Goal: Download file/media

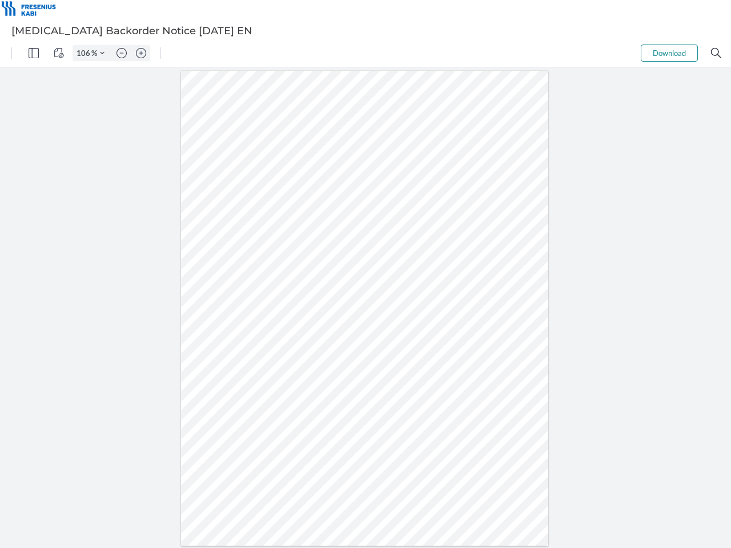
click at [34, 53] on img "Panel" at bounding box center [34, 53] width 10 height 10
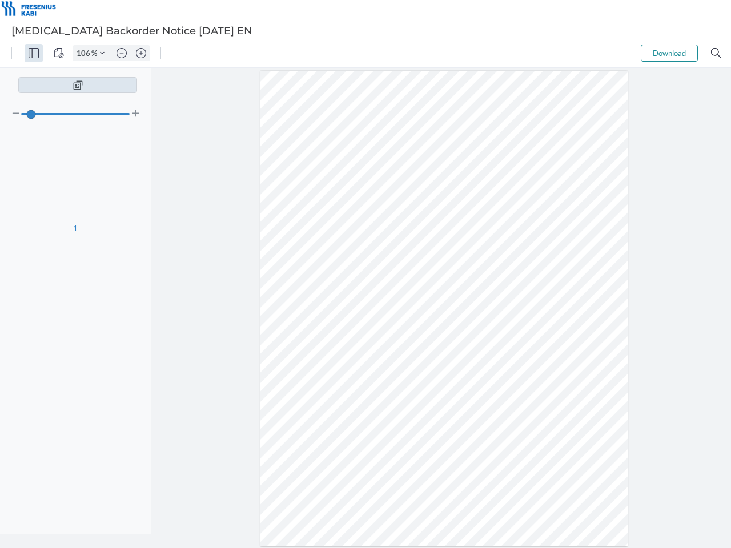
click at [59, 53] on img "View Controls" at bounding box center [59, 53] width 10 height 10
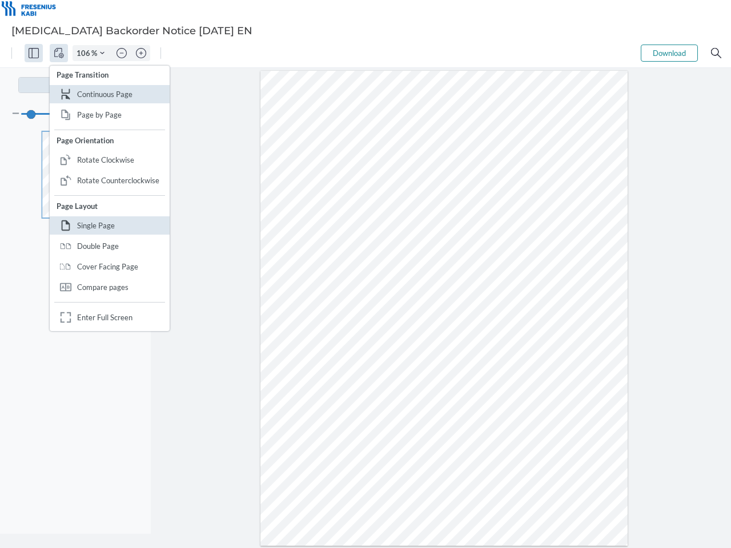
click at [85, 53] on input "106" at bounding box center [82, 53] width 18 height 10
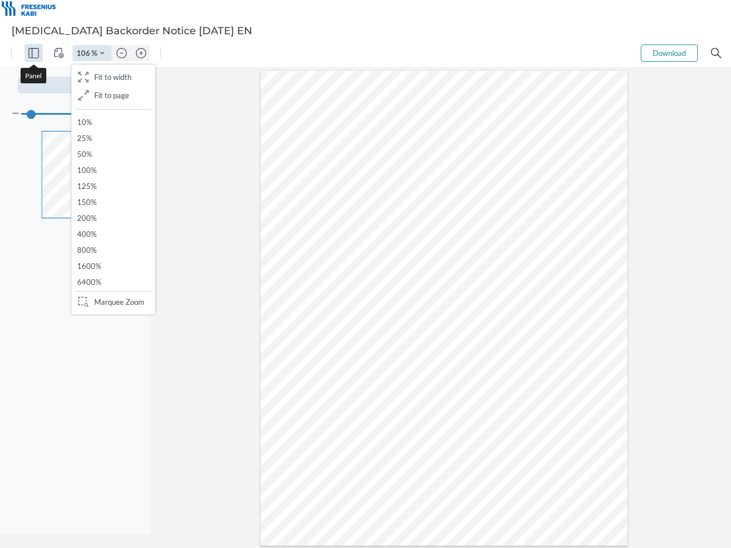
click at [102, 53] on img "Zoom Controls" at bounding box center [102, 53] width 5 height 5
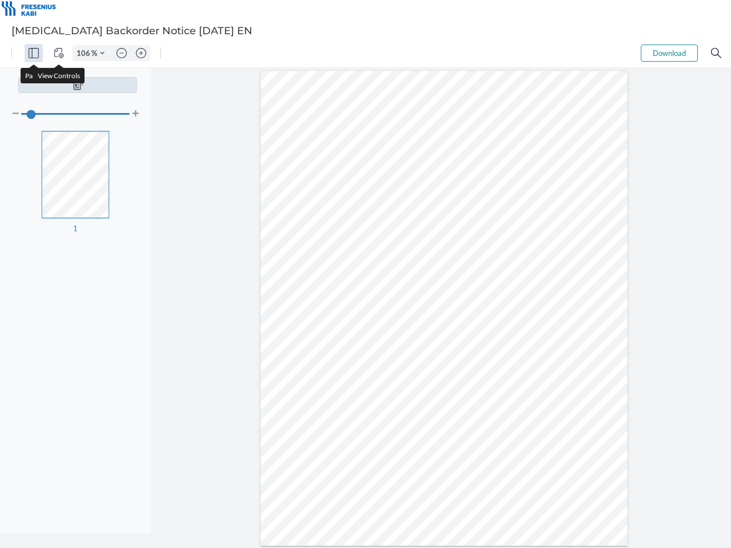
click at [122, 53] on img "Zoom out" at bounding box center [121, 53] width 10 height 10
click at [141, 53] on img "Zoom in" at bounding box center [141, 53] width 10 height 10
type input "106"
click at [669, 53] on button "Download" at bounding box center [669, 53] width 57 height 17
click at [716, 53] on img "Search" at bounding box center [716, 53] width 10 height 10
